Goal: Task Accomplishment & Management: Complete application form

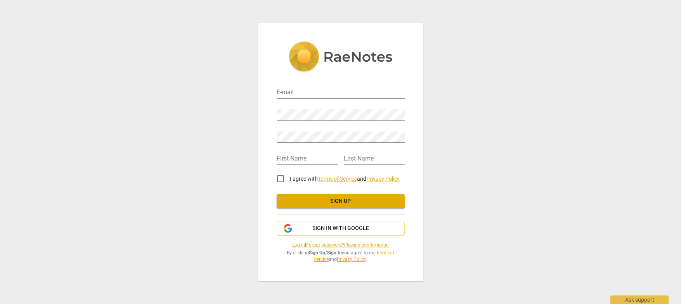
click at [308, 88] on input "email" at bounding box center [341, 92] width 128 height 11
type input "[EMAIL_ADDRESS][PERSON_NAME][DOMAIN_NAME]"
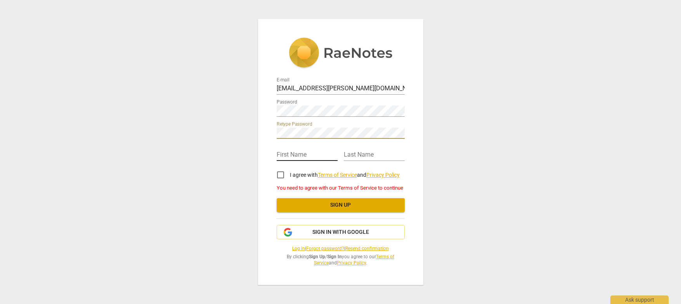
click at [305, 154] on input "text" at bounding box center [307, 155] width 61 height 11
type input "[PERSON_NAME]"
click at [280, 176] on input "I agree with Terms of Service and Privacy Policy" at bounding box center [280, 175] width 19 height 19
checkbox input "true"
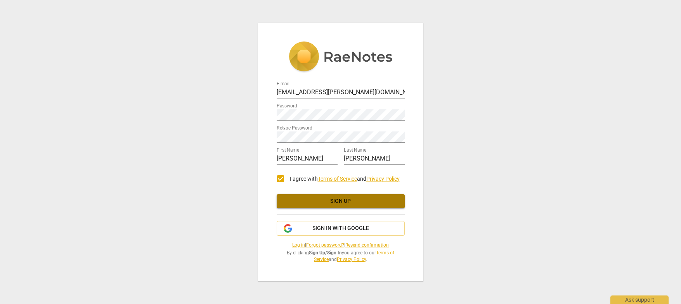
click at [349, 199] on span "Sign up" at bounding box center [341, 202] width 116 height 8
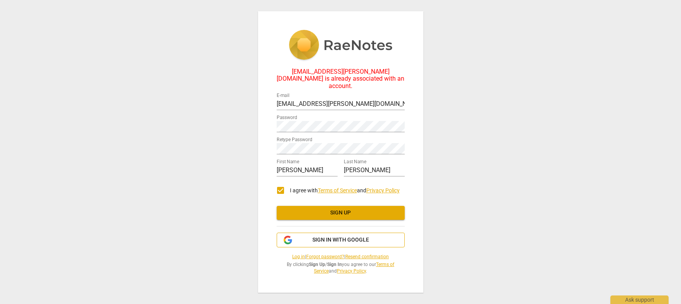
click at [341, 240] on span "Sign in with Google" at bounding box center [340, 240] width 57 height 8
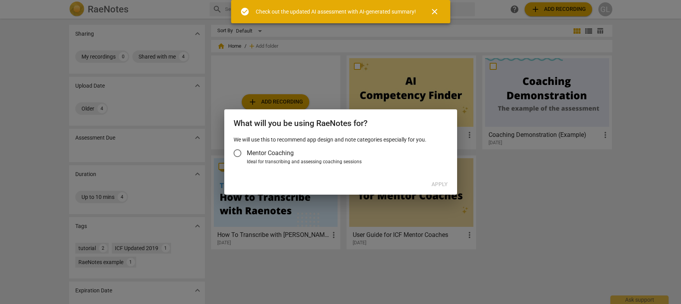
click at [240, 153] on input "Mentor Coaching" at bounding box center [237, 153] width 19 height 19
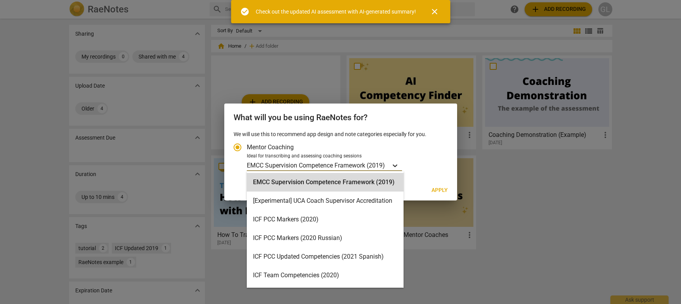
click at [390, 167] on div "Account type" at bounding box center [395, 165] width 14 height 11
click at [0, 0] on input "Ideal for transcribing and assessing coaching sessions EMCC Supervision Compete…" at bounding box center [0, 0] width 0 height 0
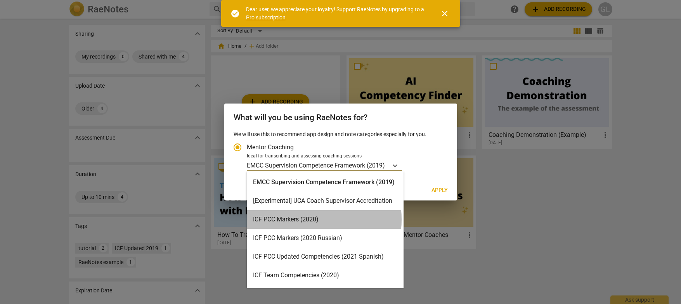
click at [295, 220] on div "ICF PCC Markers (2020)" at bounding box center [325, 219] width 157 height 19
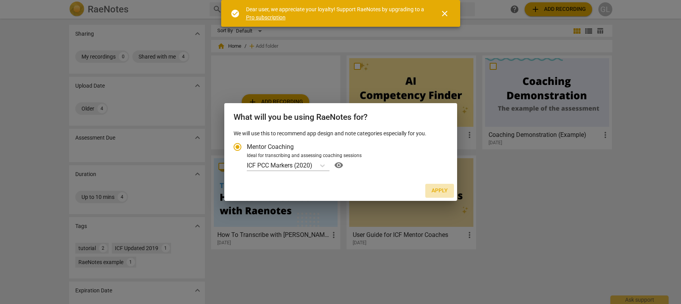
click at [443, 191] on span "Apply" at bounding box center [440, 191] width 16 height 8
radio input "false"
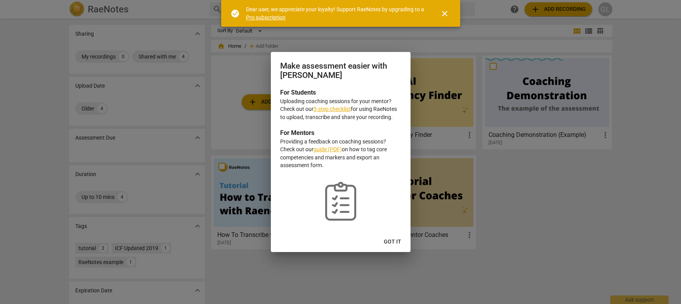
click at [337, 108] on link "5-step checklist" at bounding box center [332, 109] width 37 height 6
click at [331, 150] on link "guide (PDF)" at bounding box center [328, 149] width 28 height 6
click at [398, 242] on span "Got it" at bounding box center [392, 242] width 17 height 8
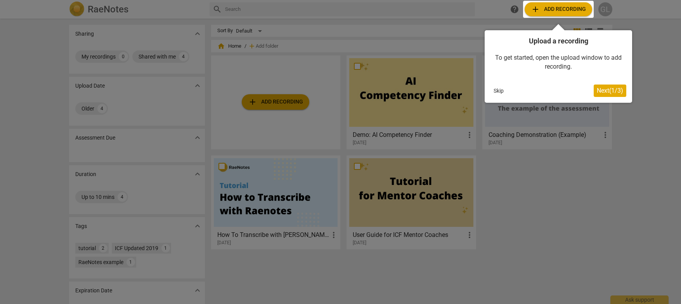
click at [498, 90] on button "Skip" at bounding box center [499, 91] width 16 height 12
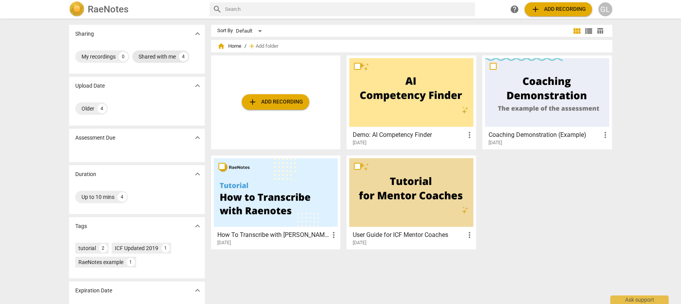
click at [167, 58] on div "Shared with me" at bounding box center [157, 57] width 37 height 8
click at [605, 10] on div "GL" at bounding box center [605, 9] width 14 height 14
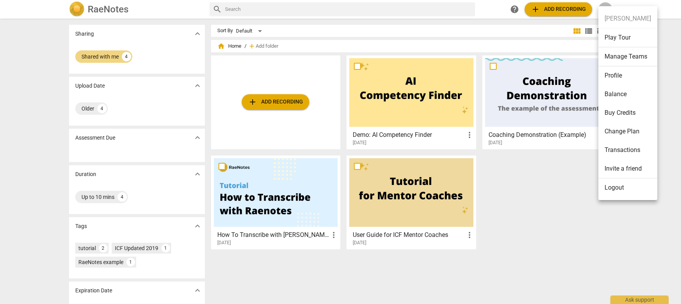
click at [668, 75] on div at bounding box center [340, 152] width 681 height 304
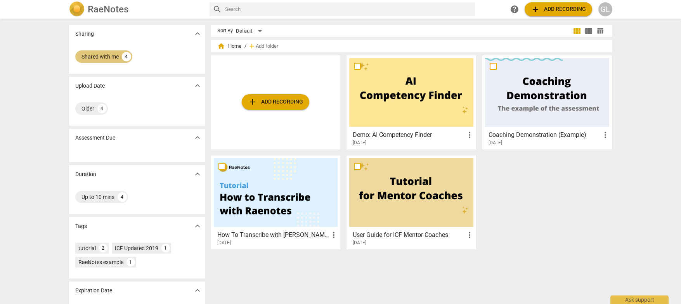
click at [103, 57] on div "Shared with me" at bounding box center [100, 57] width 37 height 8
click at [163, 54] on div "Shared with me" at bounding box center [157, 57] width 37 height 8
click at [262, 48] on span "Add folder" at bounding box center [267, 46] width 23 height 6
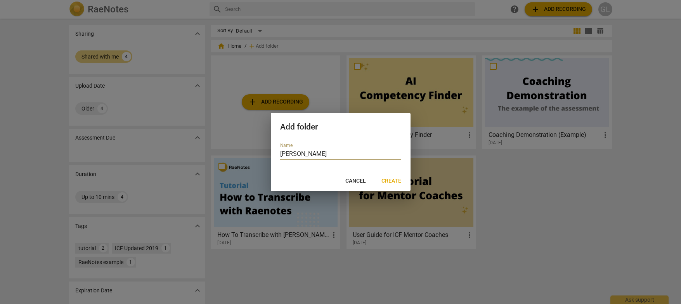
type input "Ken Norwood"
click at [389, 178] on span "Create" at bounding box center [392, 181] width 20 height 8
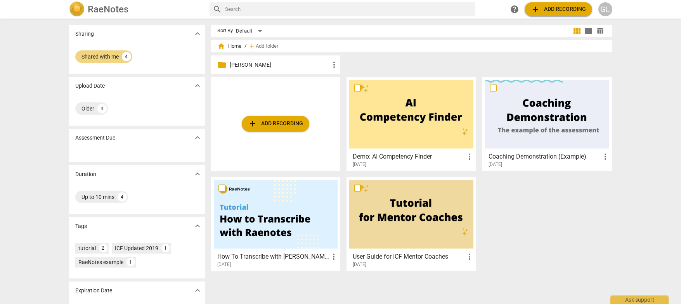
click at [289, 64] on p "Ken Norwood" at bounding box center [280, 65] width 100 height 8
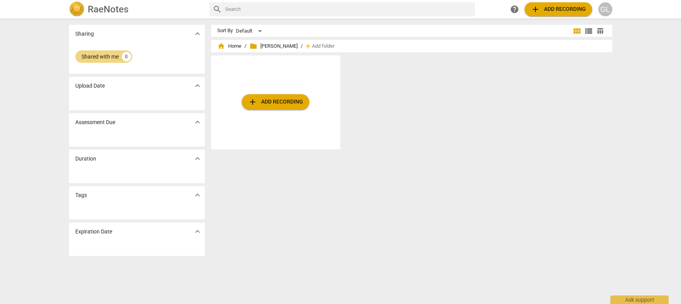
click at [282, 47] on span "folder Ken Norwood" at bounding box center [274, 46] width 48 height 8
click at [232, 48] on span "home Home" at bounding box center [229, 46] width 24 height 8
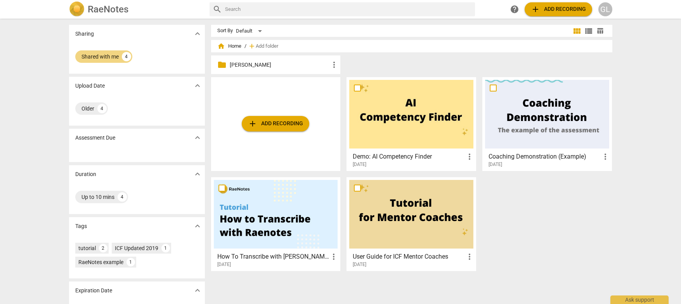
click at [332, 64] on span "more_vert" at bounding box center [334, 64] width 9 height 9
click at [385, 62] on div at bounding box center [340, 152] width 681 height 304
click at [259, 30] on div "Default" at bounding box center [250, 31] width 29 height 12
click at [322, 30] on div at bounding box center [340, 152] width 681 height 304
click at [118, 9] on h2 "RaeNotes" at bounding box center [108, 9] width 41 height 11
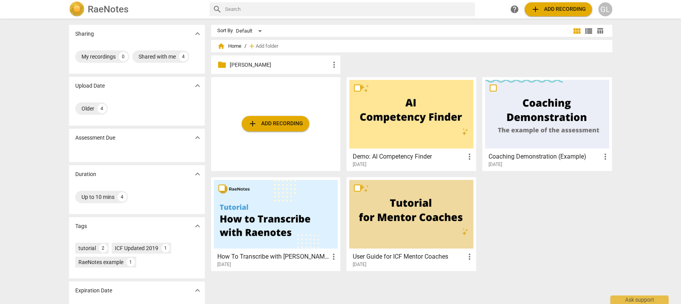
click at [588, 31] on span "view_list" at bounding box center [588, 30] width 9 height 9
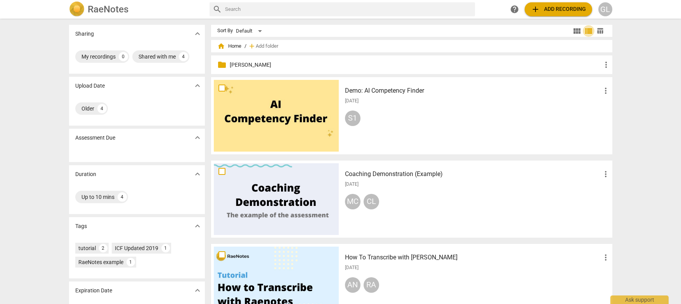
click at [588, 31] on span "view_list" at bounding box center [588, 30] width 9 height 9
click at [598, 30] on span "table_chart" at bounding box center [600, 30] width 7 height 7
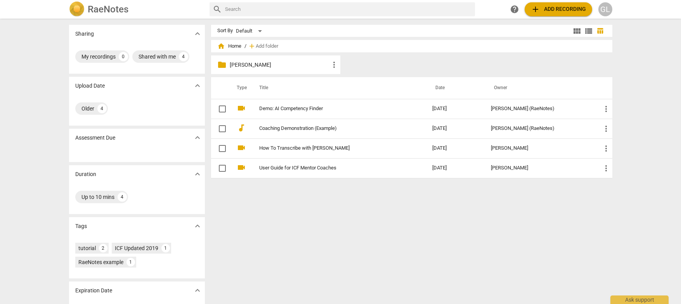
click at [576, 33] on span "view_module" at bounding box center [576, 30] width 9 height 9
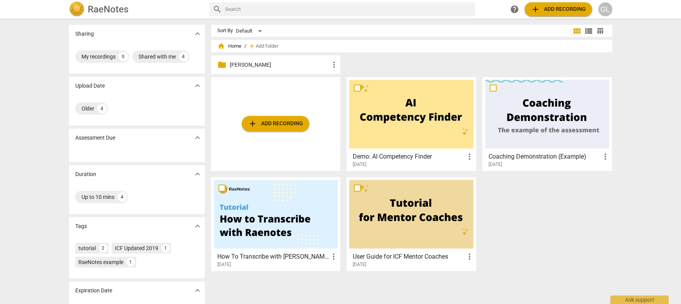
click at [224, 44] on span "home Home" at bounding box center [229, 46] width 24 height 8
click at [222, 48] on span "home" at bounding box center [221, 46] width 8 height 8
click at [549, 10] on span "add Add recording" at bounding box center [558, 9] width 55 height 9
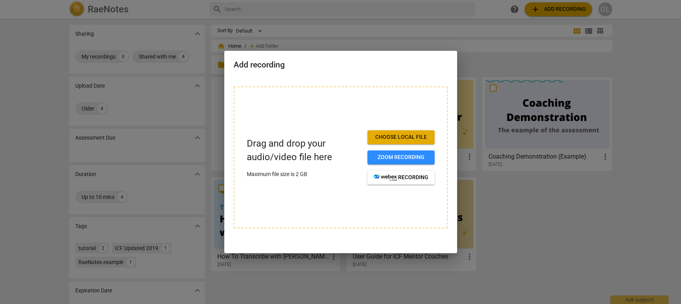
click at [446, 31] on div at bounding box center [340, 152] width 681 height 304
